Goal: Find contact information: Find contact information

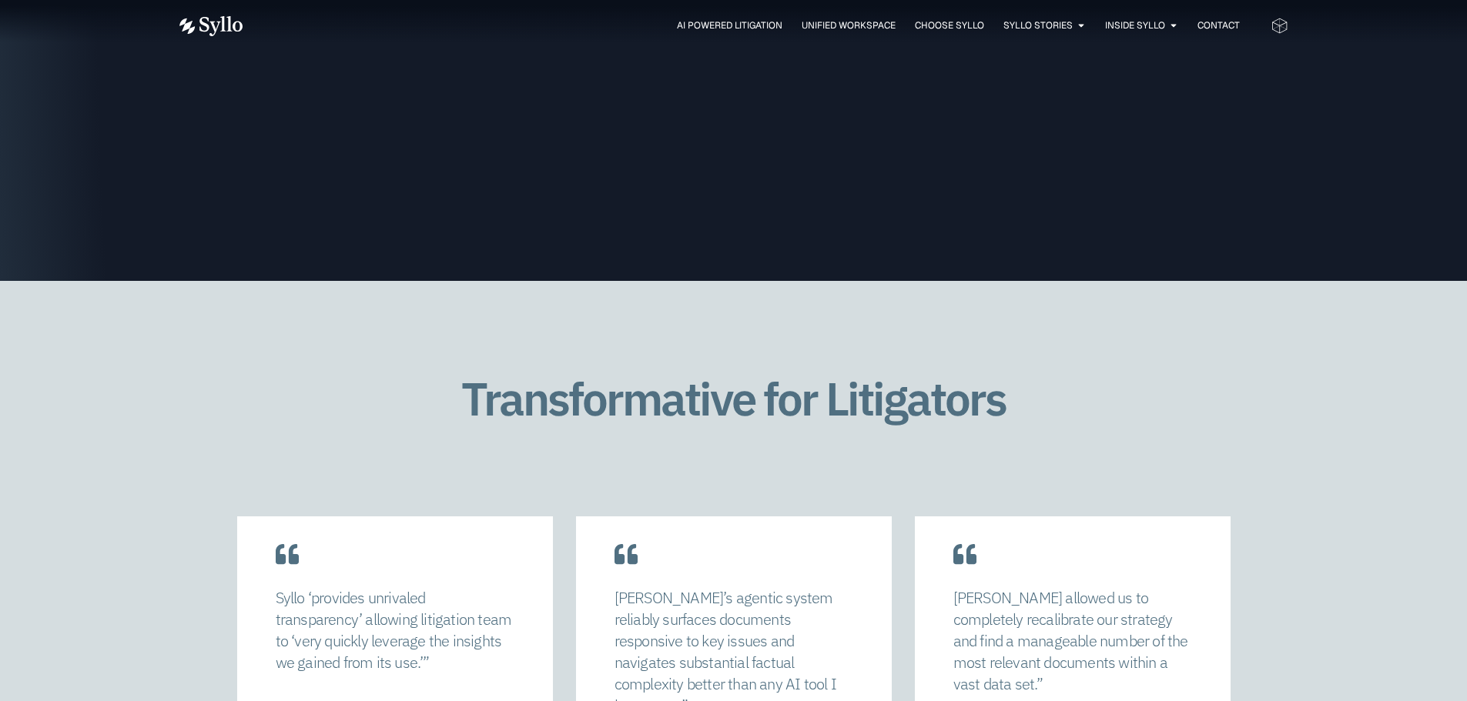
scroll to position [2849, 0]
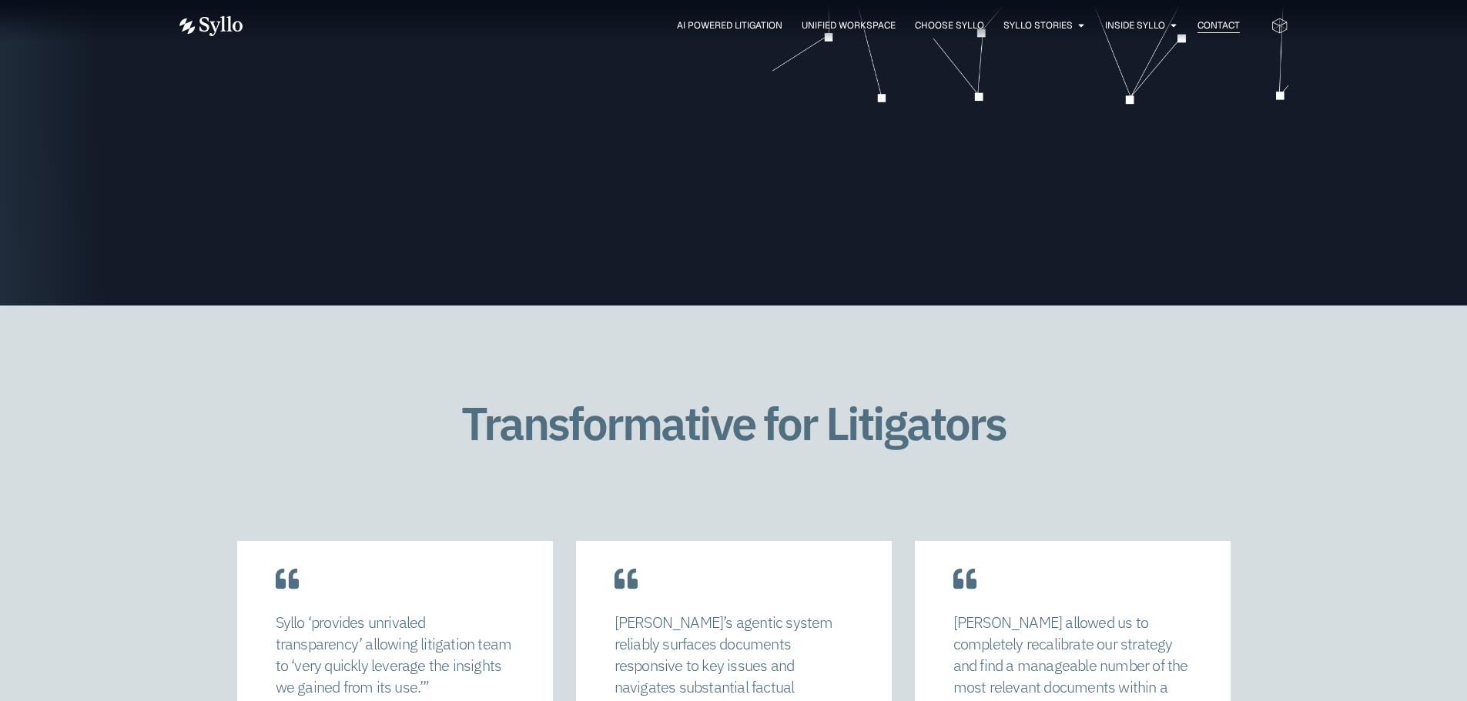
click at [1212, 23] on span "Contact" at bounding box center [1218, 25] width 42 height 14
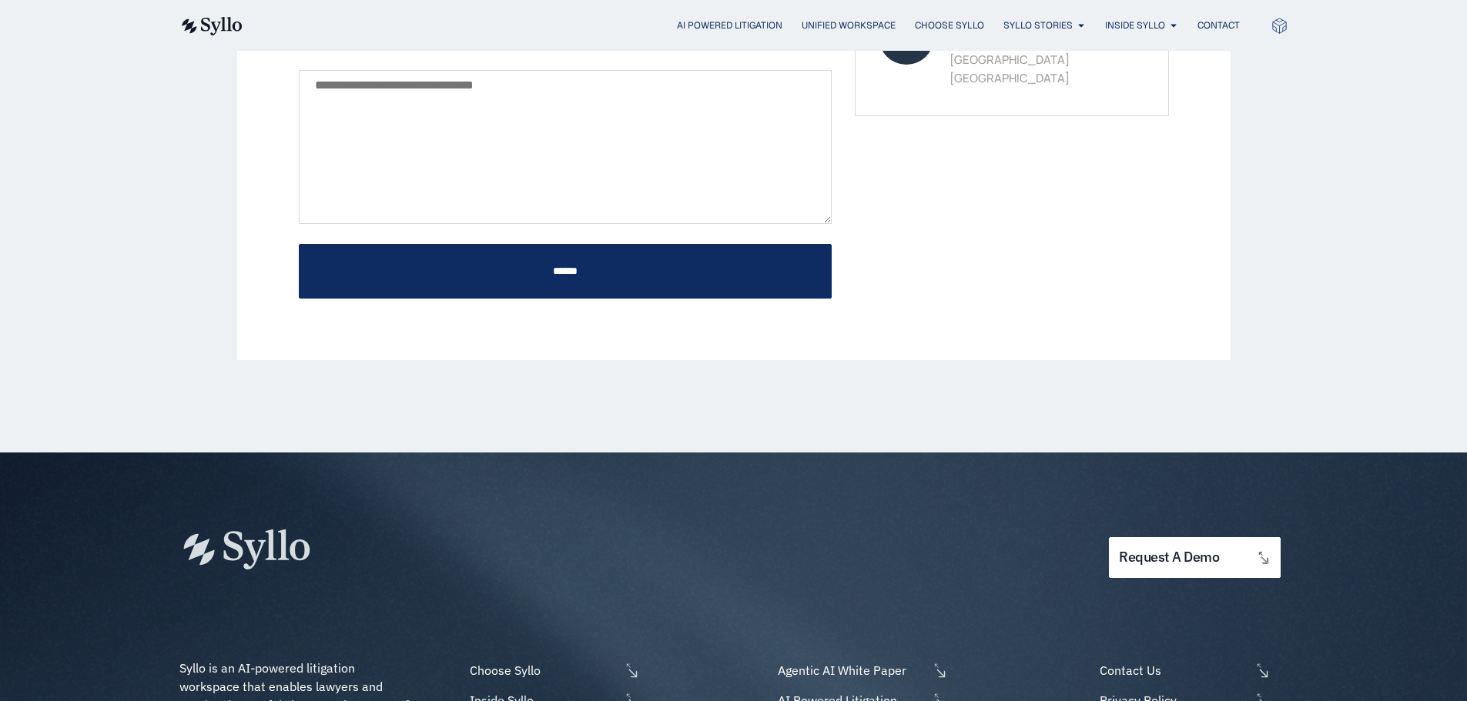
scroll to position [835, 0]
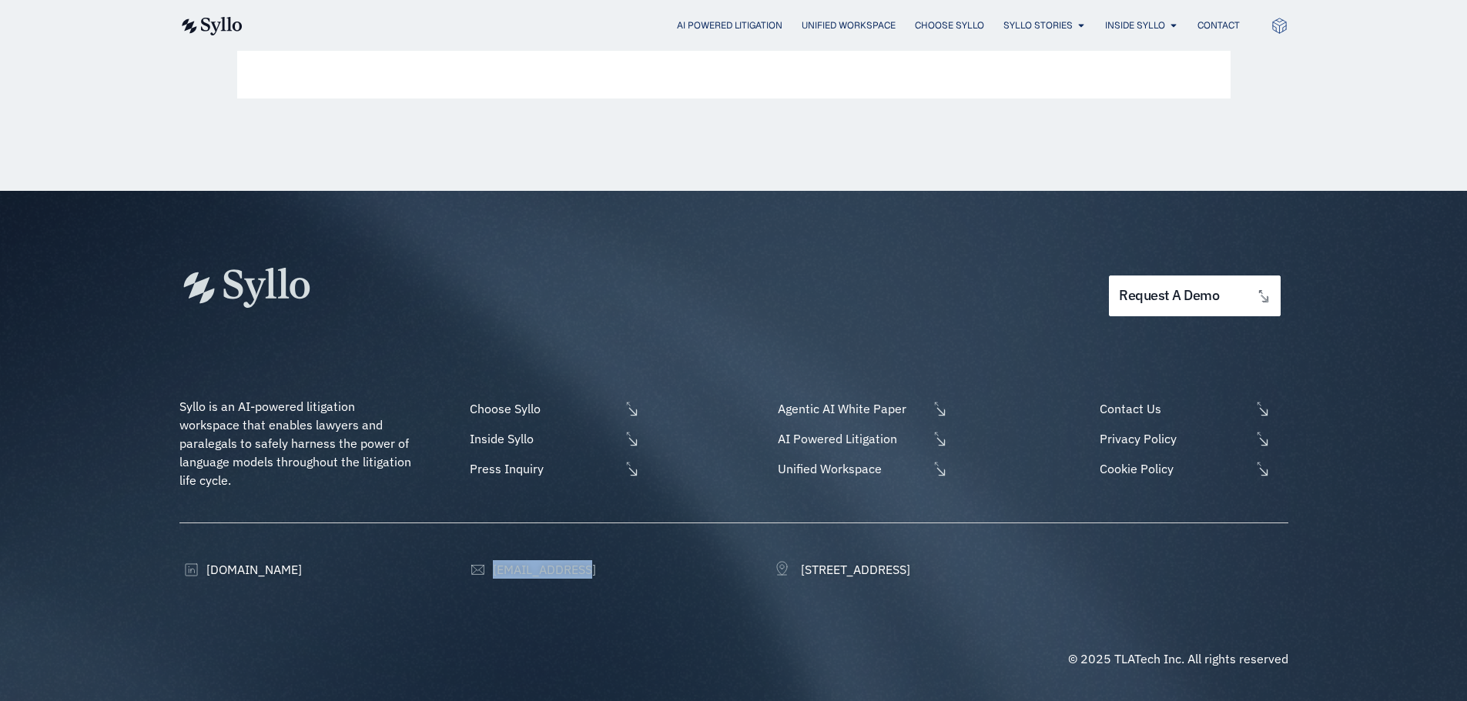
drag, startPoint x: 600, startPoint y: 565, endPoint x: 493, endPoint y: 576, distance: 107.6
click at [493, 577] on div "[EMAIL_ADDRESS]" at bounding box center [590, 569] width 249 height 15
copy span "[EMAIL_ADDRESS]"
click at [850, 18] on span "Unified Workspace" at bounding box center [848, 25] width 94 height 14
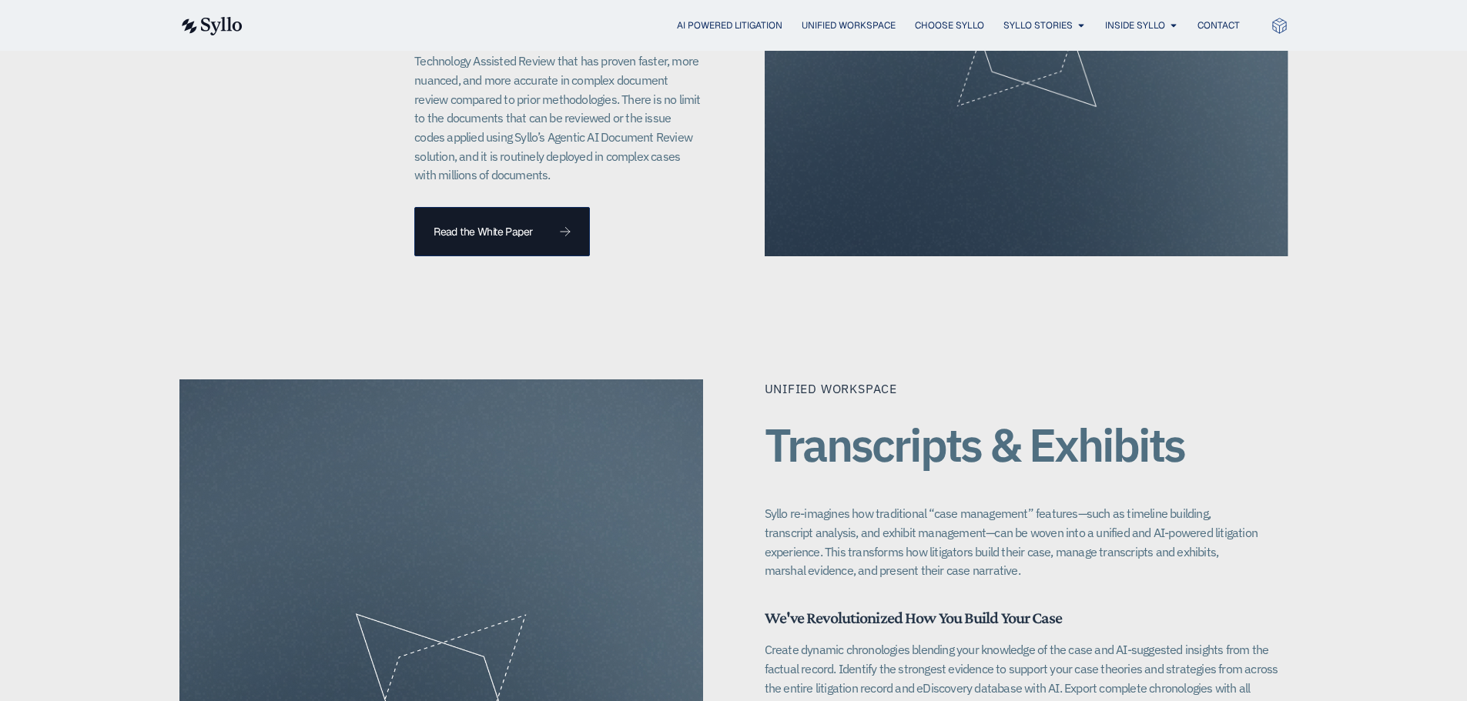
scroll to position [1694, 0]
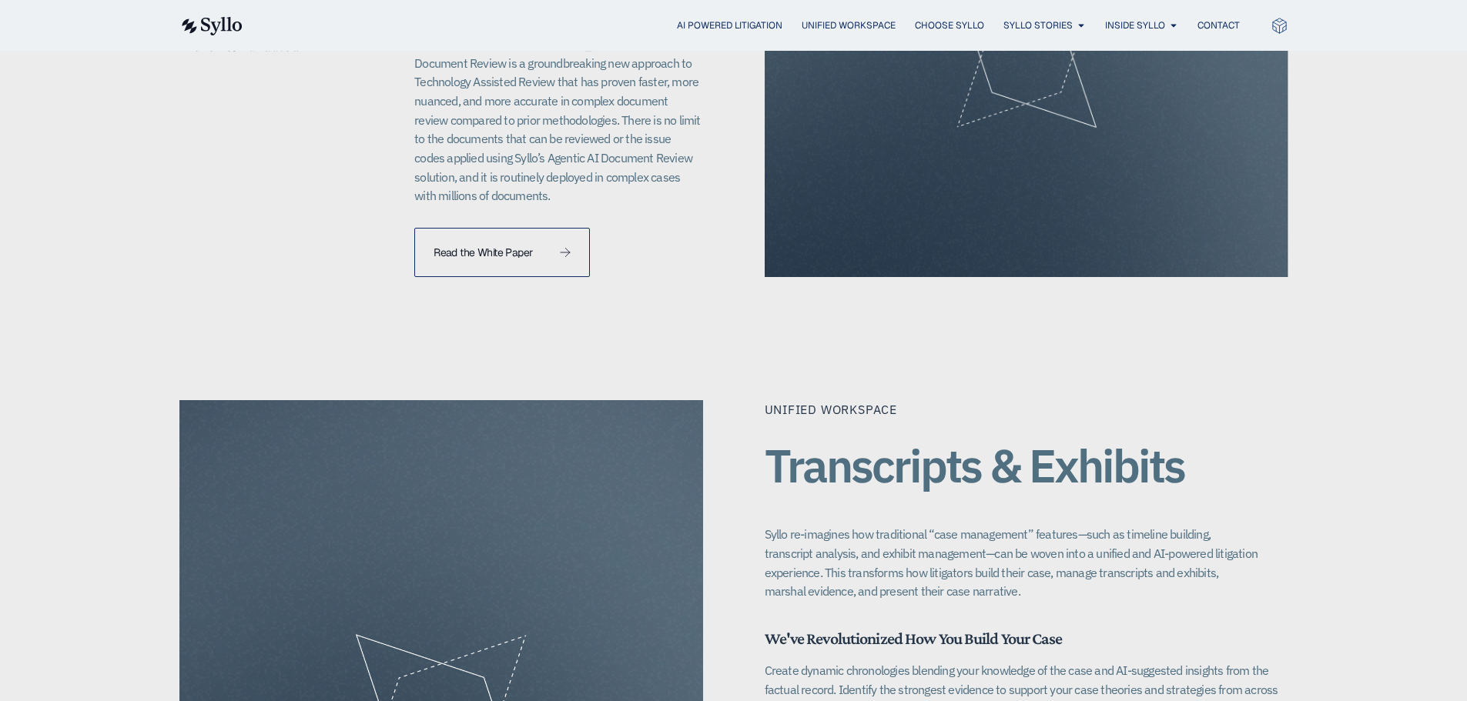
click at [548, 247] on span "Read the White Paper" at bounding box center [501, 252] width 137 height 11
